Goal: Task Accomplishment & Management: Use online tool/utility

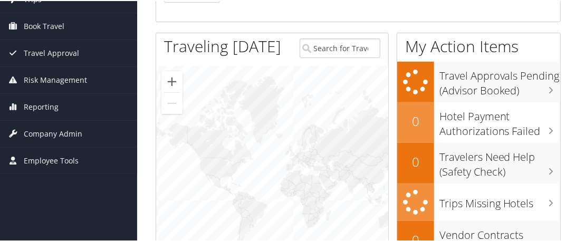
scroll to position [127, 0]
click at [62, 157] on span "Employee Tools" at bounding box center [51, 160] width 55 height 26
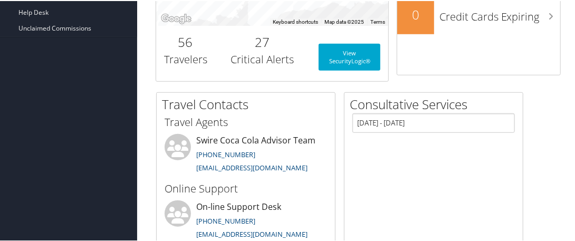
scroll to position [369, 0]
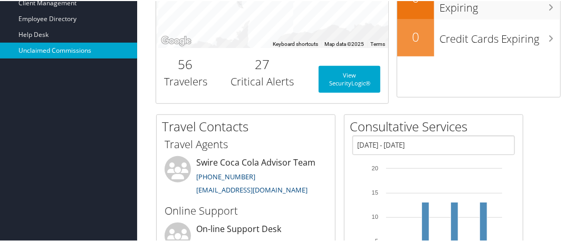
click at [72, 50] on link "Unclaimed Commissions" at bounding box center [68, 50] width 137 height 16
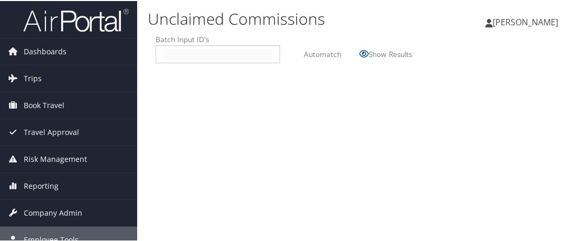
click at [200, 55] on input "text" at bounding box center [217, 53] width 109 height 11
type input "2509012"
click at [319, 58] on label "Automatch" at bounding box center [322, 53] width 37 height 20
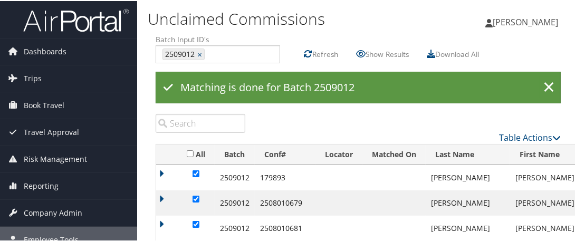
click at [319, 58] on label "Refresh" at bounding box center [325, 53] width 26 height 20
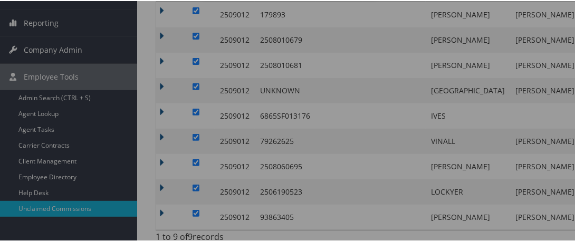
scroll to position [169, 0]
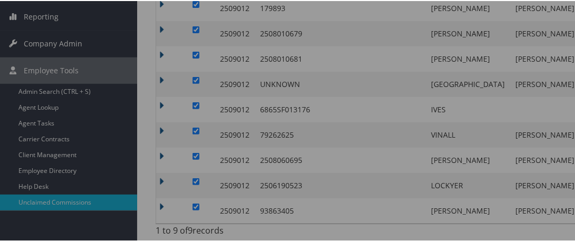
drag, startPoint x: 574, startPoint y: 47, endPoint x: 564, endPoint y: 17, distance: 31.2
click at [564, 17] on div at bounding box center [289, 120] width 579 height 241
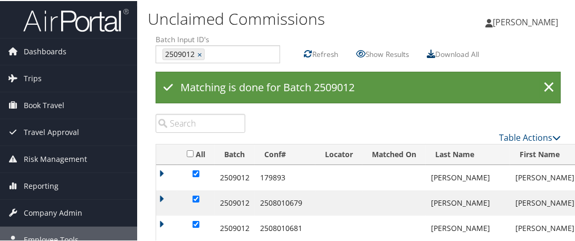
click at [433, 52] on icon at bounding box center [431, 53] width 8 height 8
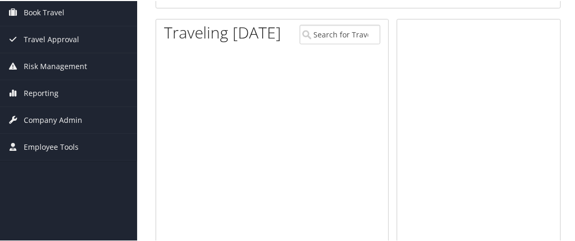
scroll to position [142, 0]
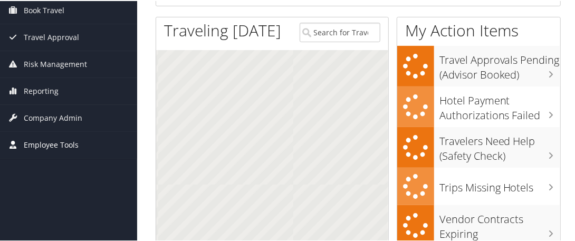
click at [58, 142] on span "Employee Tools" at bounding box center [51, 144] width 55 height 26
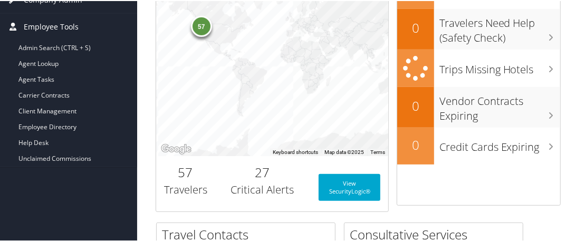
scroll to position [263, 0]
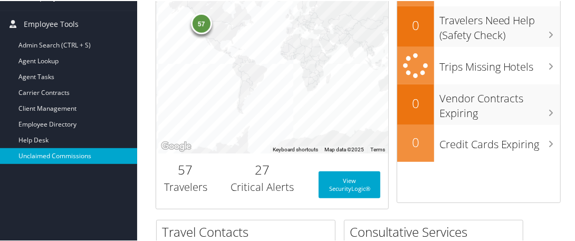
click at [71, 157] on link "Unclaimed Commissions" at bounding box center [68, 155] width 137 height 16
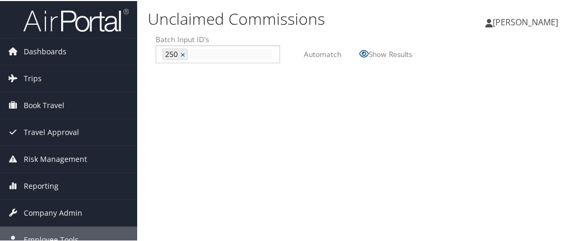
click at [194, 55] on input "text" at bounding box center [231, 53] width 82 height 11
type input "2509012"
type input "250, 2509012"
click at [178, 51] on div "250 ×" at bounding box center [175, 53] width 25 height 12
type input "250"
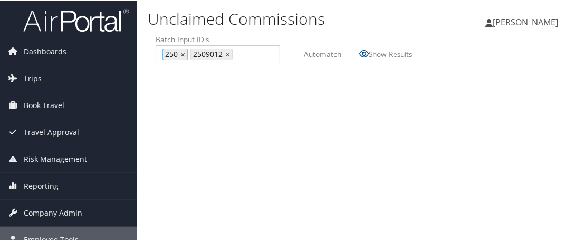
click at [184, 51] on link "×" at bounding box center [183, 53] width 7 height 11
type input "2509012"
click at [326, 54] on label "Automatch" at bounding box center [322, 53] width 37 height 20
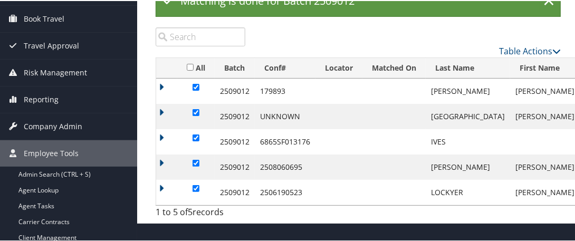
scroll to position [88, 0]
